Goal: Information Seeking & Learning: Learn about a topic

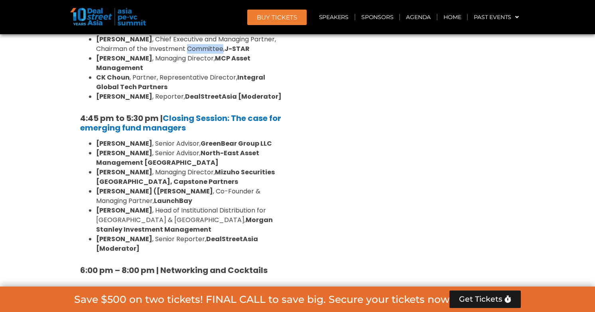
scroll to position [1249, 0]
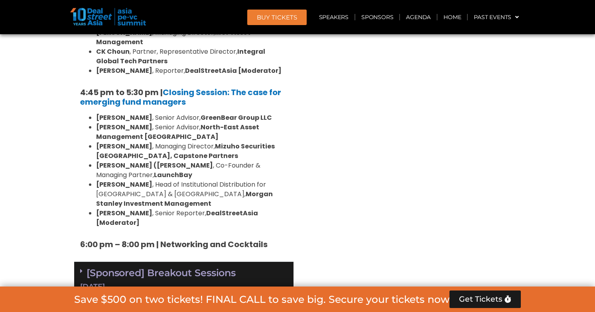
click at [157, 267] on link "[Sponsored] Breakout Sessions 10 Sept" at bounding box center [183, 279] width 207 height 25
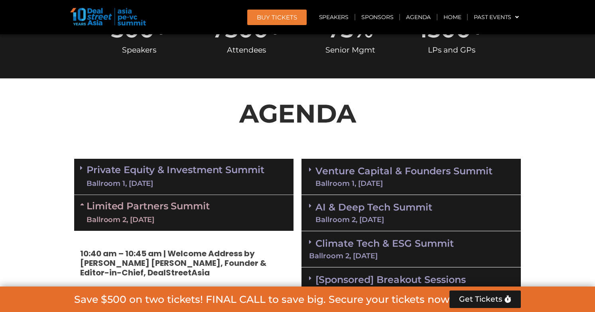
scroll to position [436, 0]
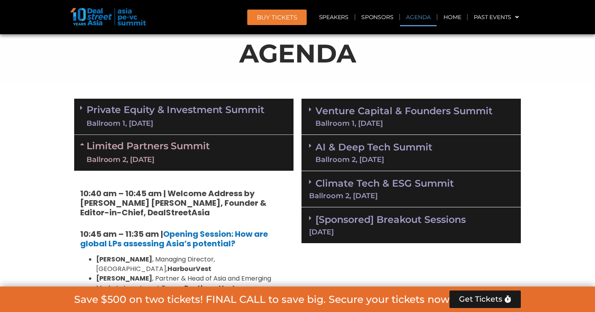
click at [415, 117] on link "Venture Capital & Founders​ Summit Ballroom 1, [DATE]" at bounding box center [403, 116] width 177 height 21
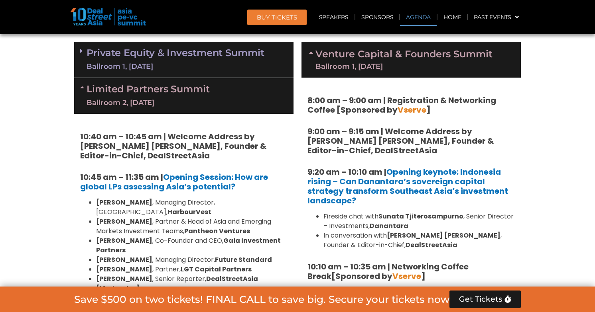
scroll to position [501, 0]
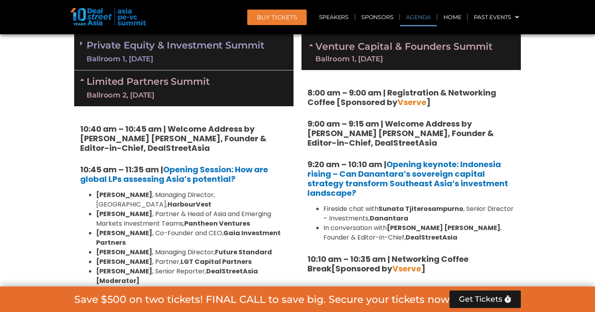
click at [371, 210] on li "Fireside chat with Sunata Tjiterosampurno , Senior Director – Investments, Dana…" at bounding box center [418, 213] width 191 height 19
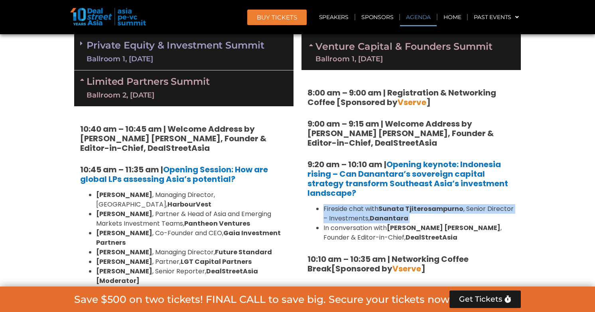
click at [355, 210] on li "Fireside chat with Sunata Tjiterosampurno , Senior Director – Investments, Dana…" at bounding box center [418, 213] width 191 height 19
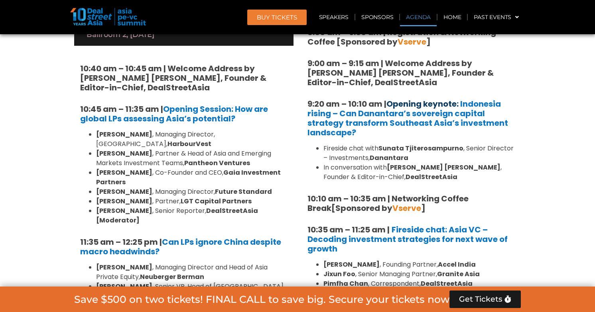
scroll to position [563, 0]
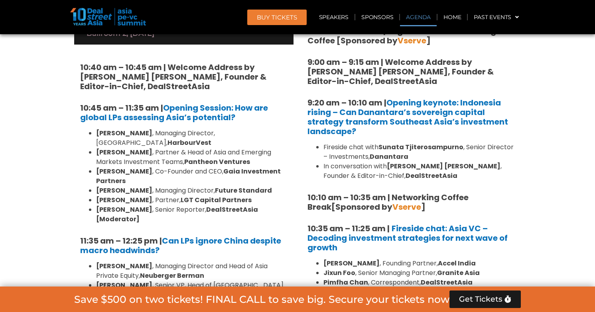
click at [354, 146] on li "Fireside chat with Sunata Tjiterosampurno , Senior Director – Investments, Dana…" at bounding box center [418, 152] width 191 height 19
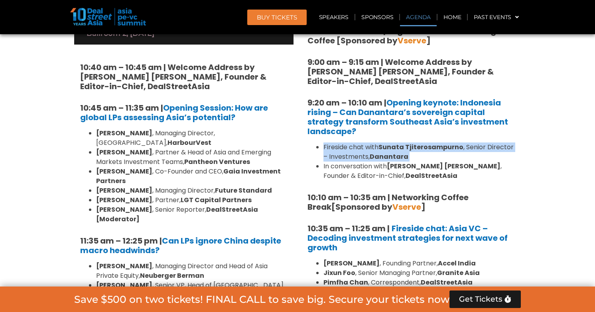
click at [344, 150] on li "Fireside chat with Sunata Tjiterosampurno , Senior Director – Investments, Dana…" at bounding box center [418, 152] width 191 height 19
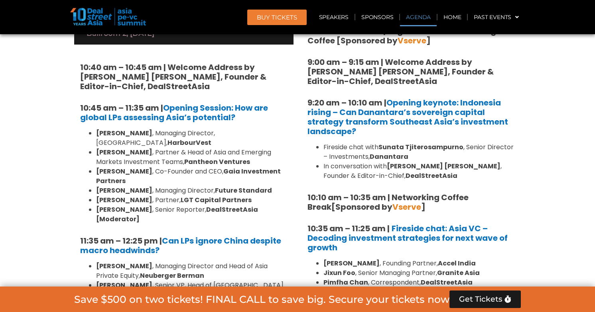
click at [344, 150] on li "Fireside chat with Sunata Tjiterosampurno , Senior Director – Investments, Dana…" at bounding box center [418, 152] width 191 height 19
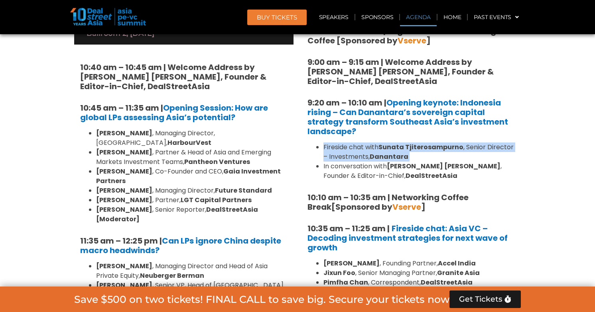
click at [344, 150] on li "Fireside chat with Sunata Tjiterosampurno , Senior Director – Investments, Dana…" at bounding box center [418, 152] width 191 height 19
click at [337, 155] on li "Fireside chat with Sunata Tjiterosampurno , Senior Director – Investments, Dana…" at bounding box center [418, 152] width 191 height 19
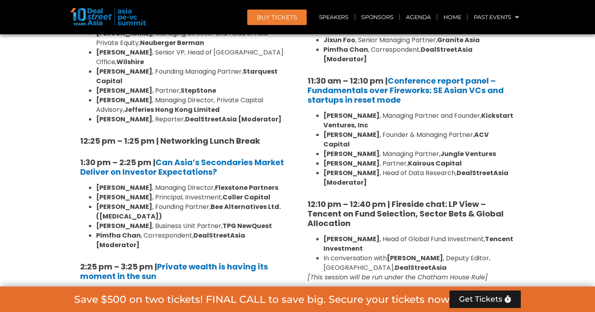
scroll to position [795, 0]
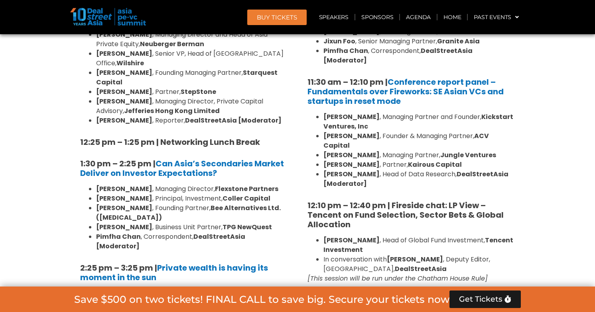
click at [415, 114] on li "Minette B. Navarrete , Managing Partner and Founder, Kickstart Ventures, Inc" at bounding box center [418, 121] width 191 height 19
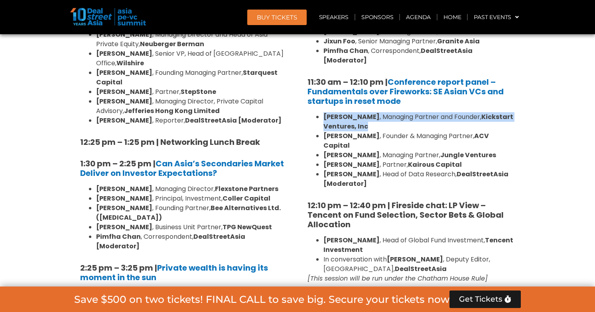
click at [415, 114] on li "Minette B. Navarrete , Managing Partner and Founder, Kickstart Ventures, Inc" at bounding box center [418, 121] width 191 height 19
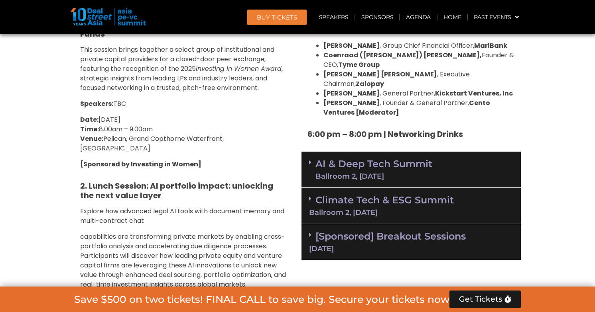
scroll to position [1572, 0]
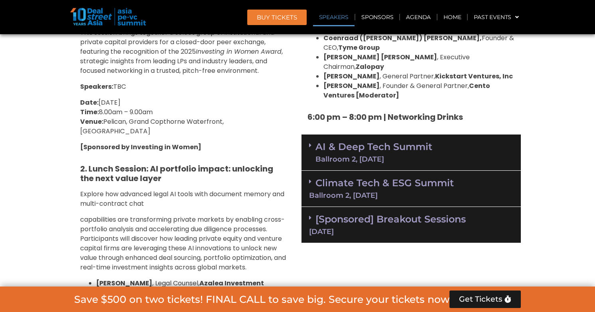
click at [411, 156] on div "Ballroom 2, [DATE]" at bounding box center [373, 159] width 117 height 7
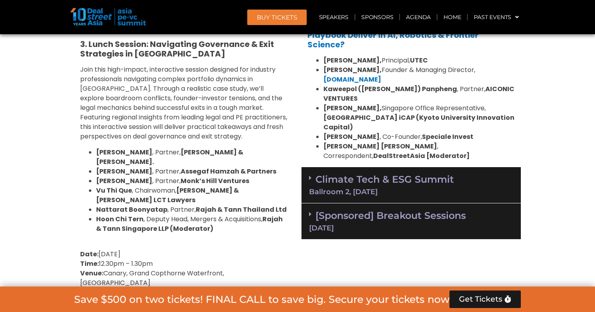
scroll to position [1963, 0]
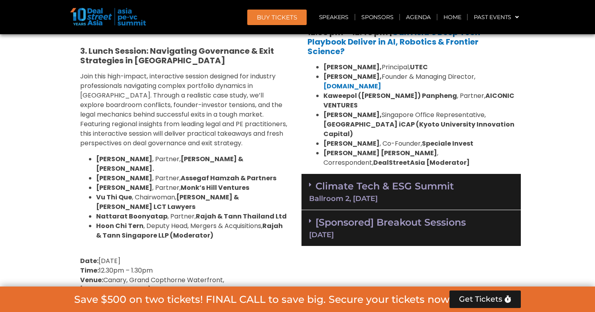
click at [366, 181] on link "Climate Tech & ESG Summit Ballroom 2, 11 Sept" at bounding box center [411, 192] width 204 height 22
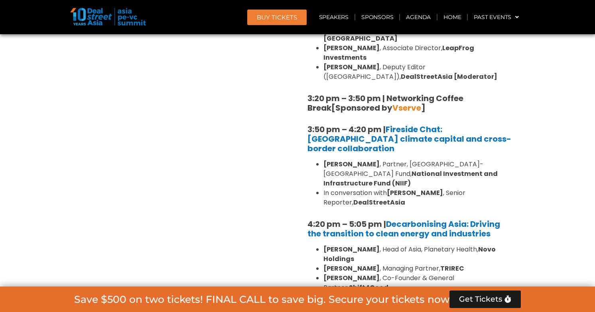
scroll to position [2380, 0]
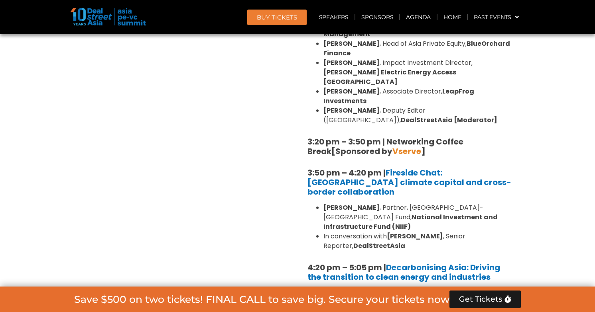
click at [379, 289] on li "Deepa Hingorani , Head of Asia, Planetary Health, Novo Holdings" at bounding box center [418, 298] width 191 height 19
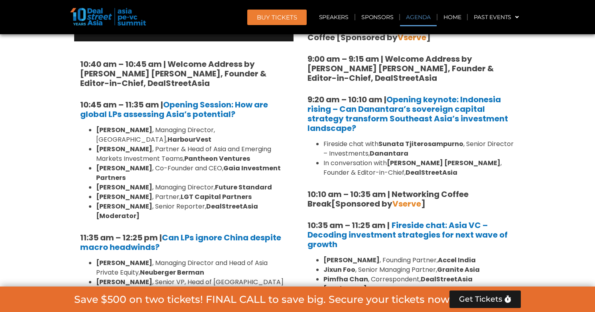
scroll to position [537, 0]
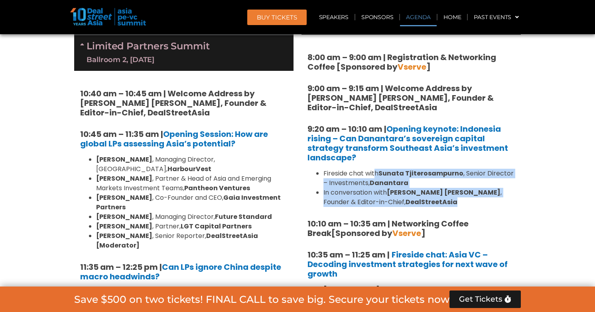
drag, startPoint x: 407, startPoint y: 206, endPoint x: 374, endPoint y: 170, distance: 48.8
click at [439, 130] on link "Opening keynote:" at bounding box center [422, 129] width 72 height 11
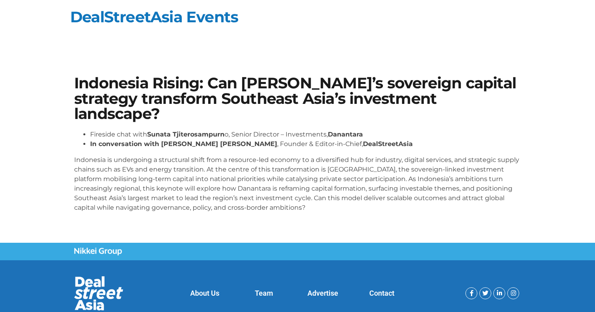
click at [382, 178] on p "Indonesia is undergoing a structural shift from a resource-led economy to a div…" at bounding box center [297, 183] width 446 height 57
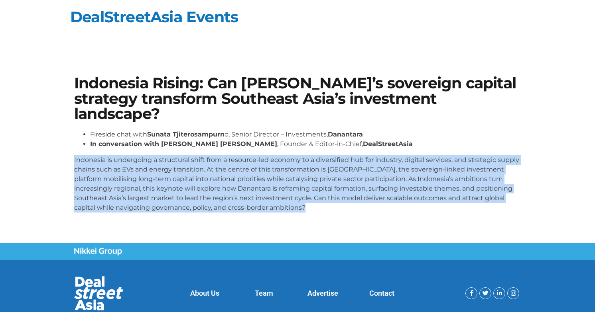
click at [349, 180] on p "Indonesia is undergoing a structural shift from a resource-led economy to a div…" at bounding box center [297, 183] width 446 height 57
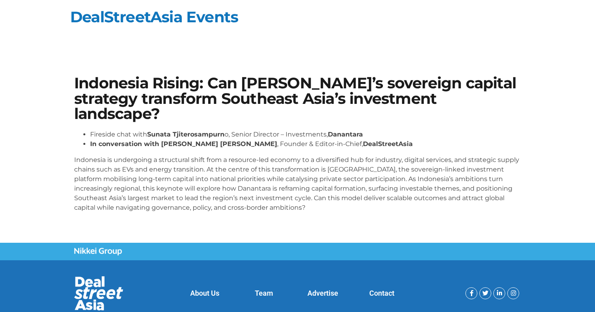
click at [349, 180] on p "Indonesia is undergoing a structural shift from a resource-led economy to a div…" at bounding box center [297, 183] width 446 height 57
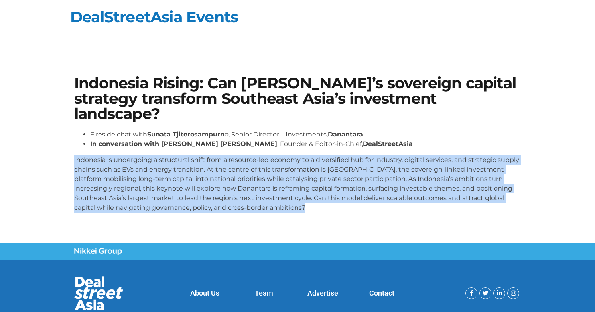
click at [260, 218] on div "Fireside chat with Sunata Tjiterosampurn o, Senior Director – Investments, Dana…" at bounding box center [297, 174] width 446 height 89
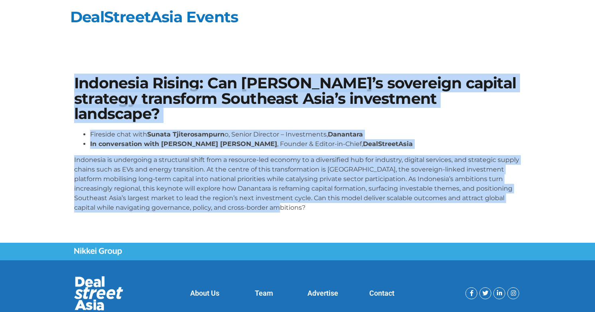
drag, startPoint x: 301, startPoint y: 221, endPoint x: 83, endPoint y: 39, distance: 284.2
click at [83, 39] on body "Skip to content DealStreetAsia Events Indonesia Rising: Can Danantara’s soverei…" at bounding box center [297, 170] width 595 height 341
copy body "Indonesia Rising: Can Danantara’s sovereign capital strategy transform Southeas…"
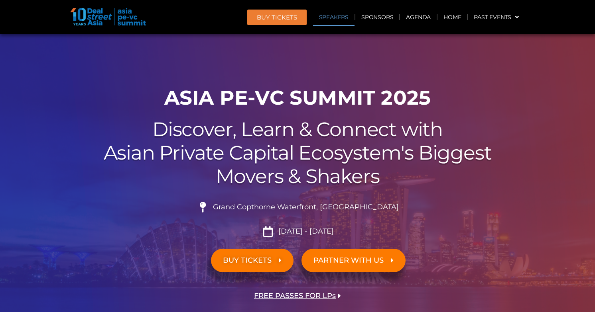
click at [348, 17] on link "Speakers" at bounding box center [333, 17] width 41 height 18
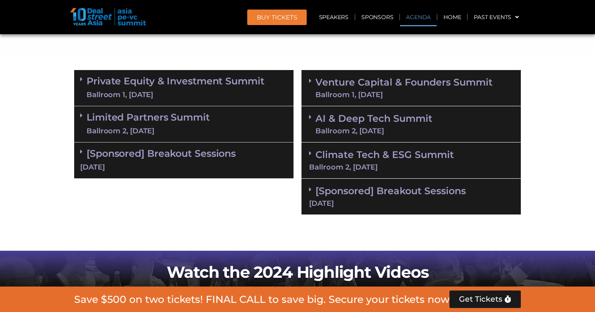
scroll to position [453, 0]
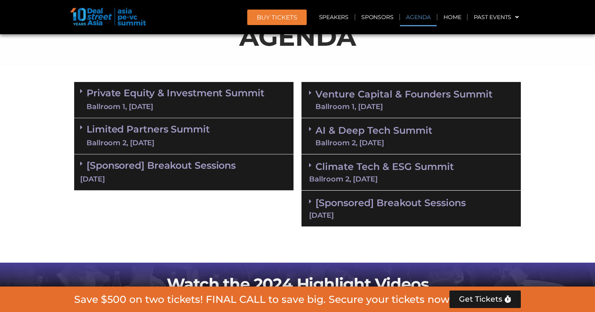
click at [344, 134] on link "AI & Deep Tech Summit Ballroom 2, [DATE]" at bounding box center [373, 136] width 117 height 21
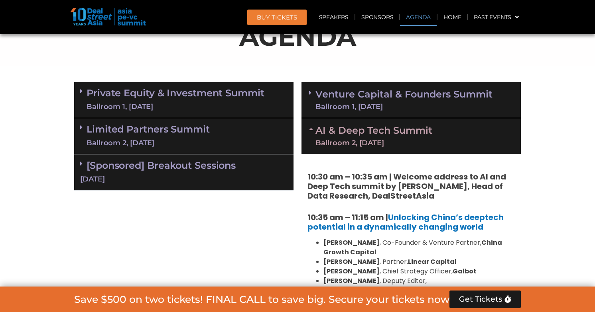
click at [401, 100] on link "Venture Capital & Founders​ Summit Ballroom 1, [DATE]" at bounding box center [403, 100] width 177 height 21
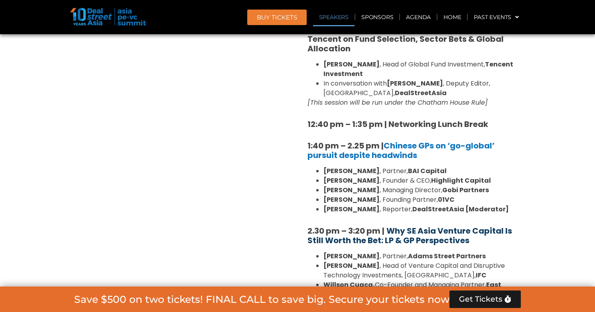
scroll to position [882, 0]
